Goal: Task Accomplishment & Management: Complete application form

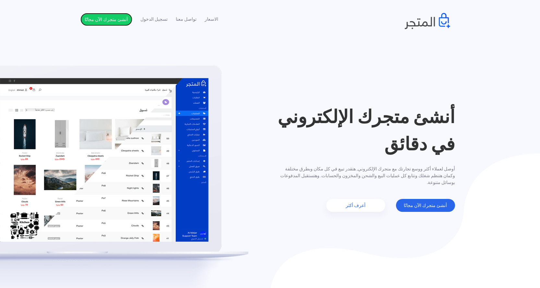
click at [106, 19] on link "أنشئ متجرك الآن مجانًا" at bounding box center [106, 19] width 52 height 13
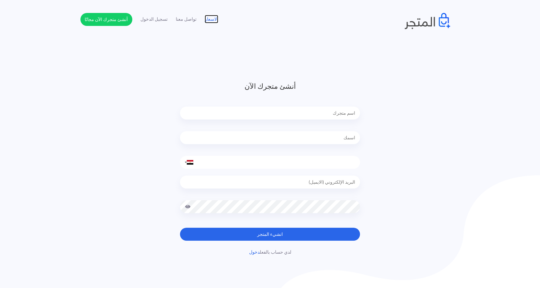
type input "ufhuhehhuei5@gmail.com"
type input "تيستاوي"
type input "[PERSON_NAME]"
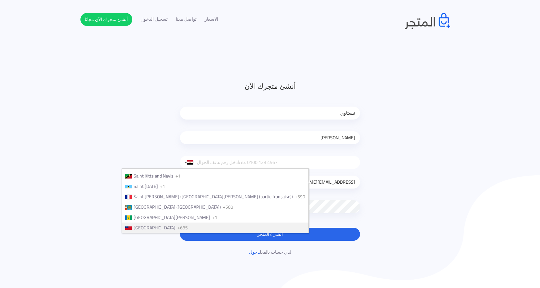
scroll to position [1949, 0]
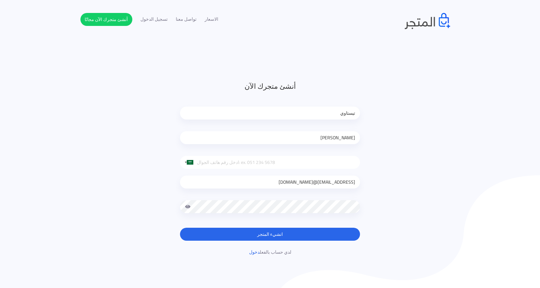
type input "ufhuhehhuei5@gmail.comauafhefhef@gmail.com"
click at [270, 235] on button "انشيء المتجر" at bounding box center [270, 234] width 180 height 13
type input "auafhefhef@gmail.com"
click at [270, 235] on button "انشيء المتجر" at bounding box center [270, 234] width 180 height 13
type input "0"
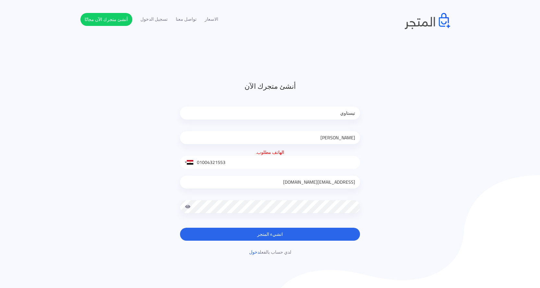
type input "01004321553"
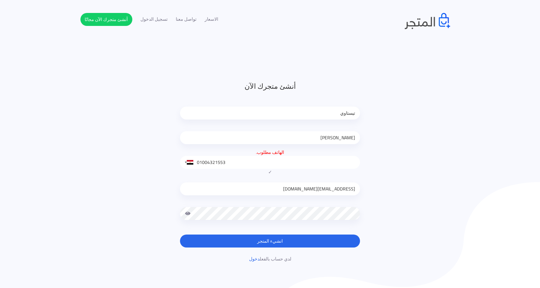
click at [270, 241] on button "انشيء المتجر" at bounding box center [270, 241] width 180 height 13
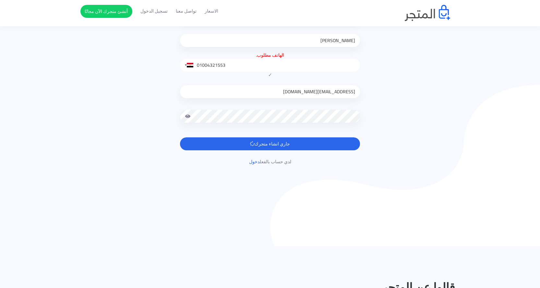
scroll to position [20, 0]
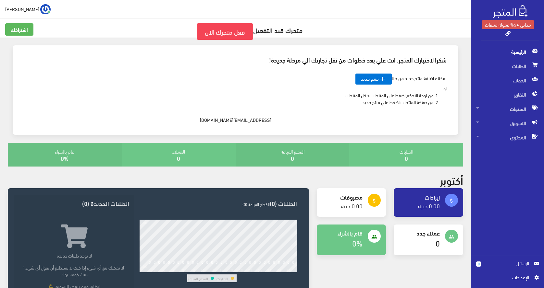
scroll to position [21, 0]
click at [224, 32] on link "فعل متجرك الان" at bounding box center [225, 31] width 56 height 17
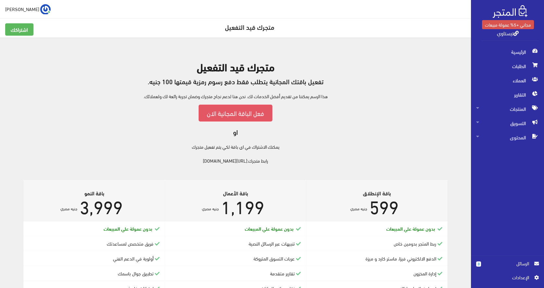
click at [236, 113] on link "فعل الباقة المجانية الان" at bounding box center [236, 113] width 74 height 17
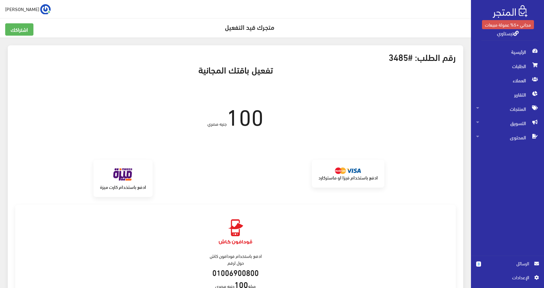
scroll to position [0, 0]
